Goal: Information Seeking & Learning: Understand process/instructions

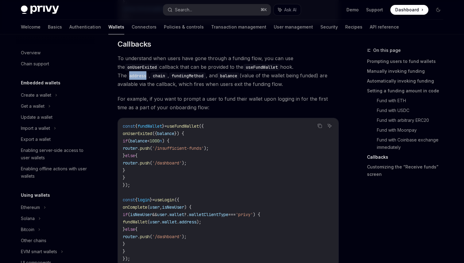
scroll to position [226, 0]
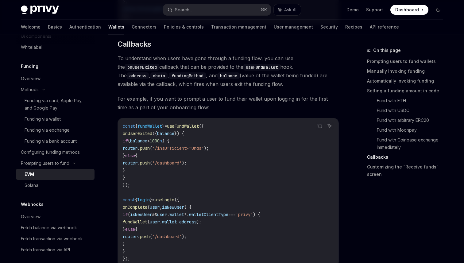
click at [322, 84] on span "To understand when users have gone through a funding flow, you can use the onUs…" at bounding box center [227, 71] width 221 height 34
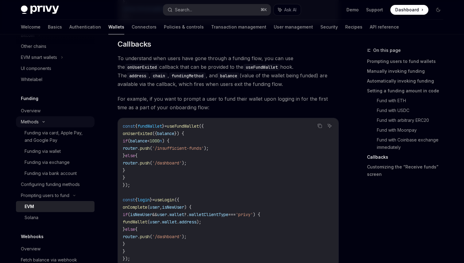
scroll to position [193, 0]
click at [42, 111] on div "Overview" at bounding box center [56, 111] width 70 height 7
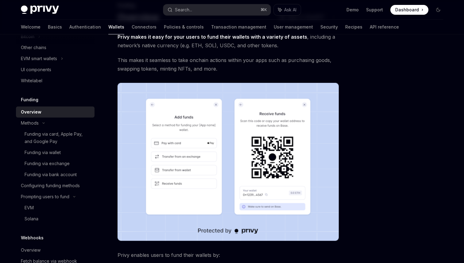
scroll to position [48, 0]
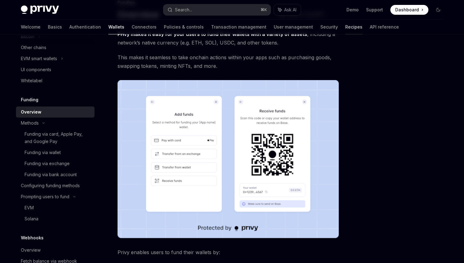
click at [345, 27] on link "Recipes" at bounding box center [353, 27] width 17 height 15
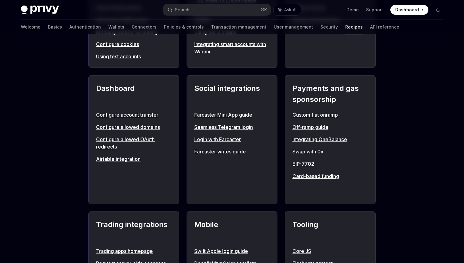
scroll to position [21, 0]
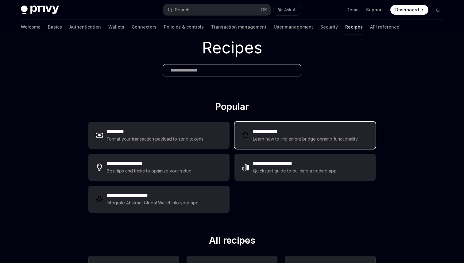
click at [296, 139] on div "Learn how to implement bridge onramp functionality." at bounding box center [306, 138] width 107 height 7
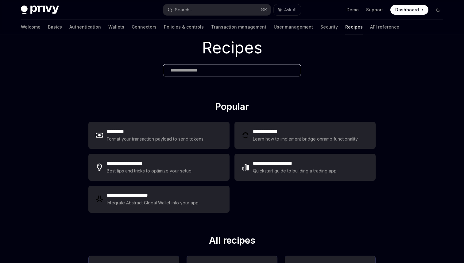
scroll to position [324, 0]
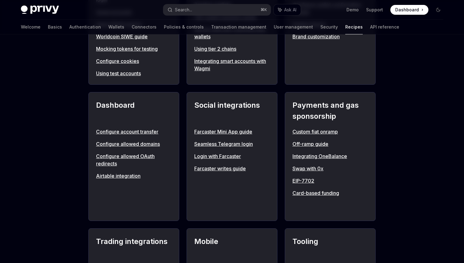
click at [328, 131] on link "Custom fiat onramp" at bounding box center [329, 131] width 75 height 7
type textarea "*"
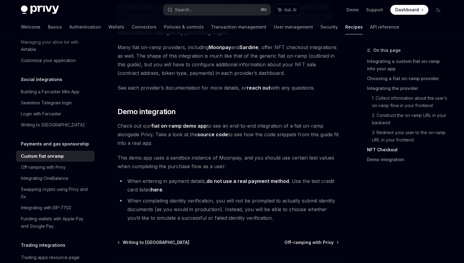
scroll to position [2229, 0]
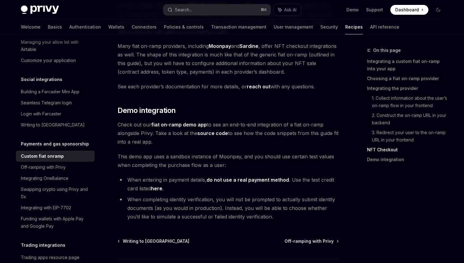
click at [172, 121] on link "fiat on-ramp demo app" at bounding box center [178, 124] width 55 height 6
